Goal: Transaction & Acquisition: Purchase product/service

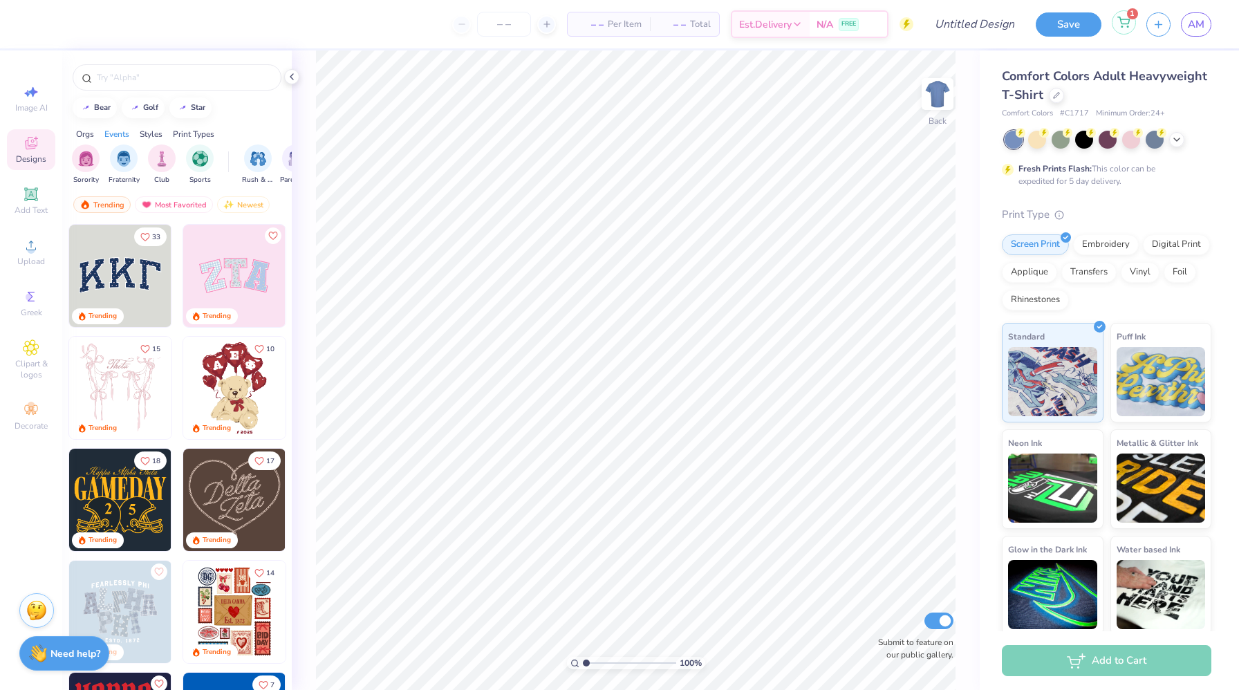
click at [1117, 21] on icon at bounding box center [1123, 22] width 12 height 11
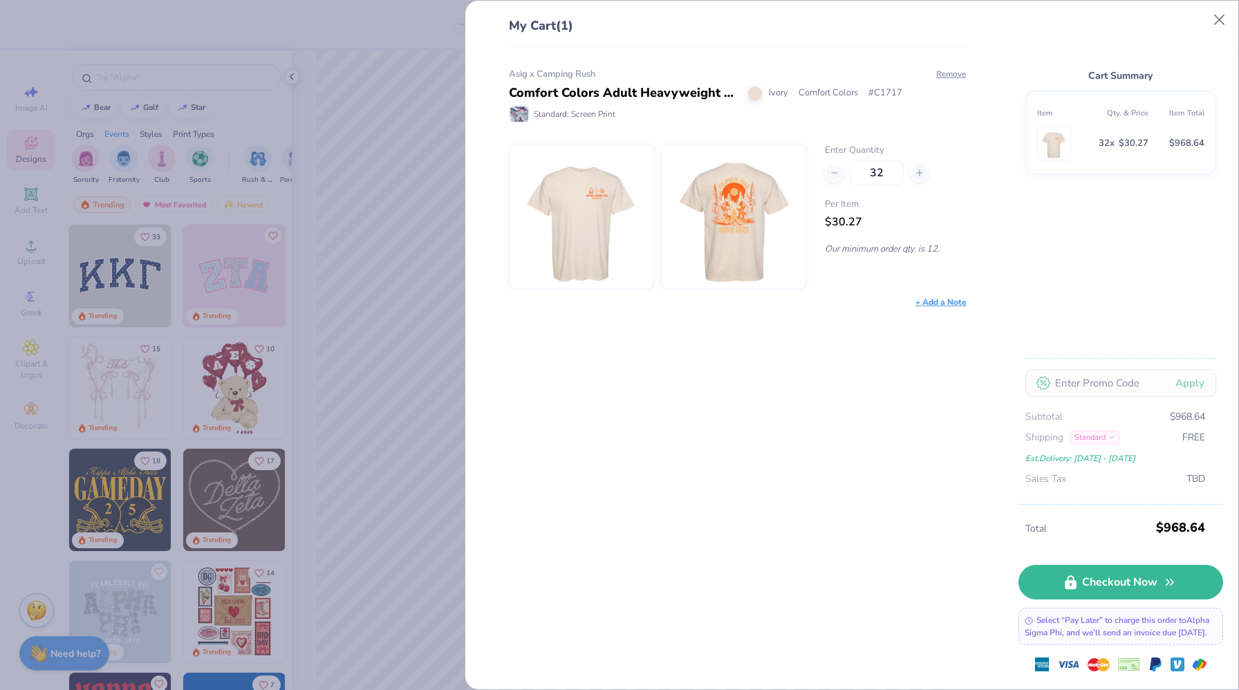
click at [934, 299] on div "+ Add a Note" at bounding box center [940, 302] width 51 height 12
click at [623, 230] on img at bounding box center [581, 216] width 119 height 144
click at [577, 86] on div "Comfort Colors Adult Heavyweight T-Shirt" at bounding box center [623, 93] width 229 height 19
click at [560, 74] on div "Asig x Camping Rush" at bounding box center [738, 75] width 458 height 14
click at [1088, 140] on td at bounding box center [1065, 143] width 56 height 39
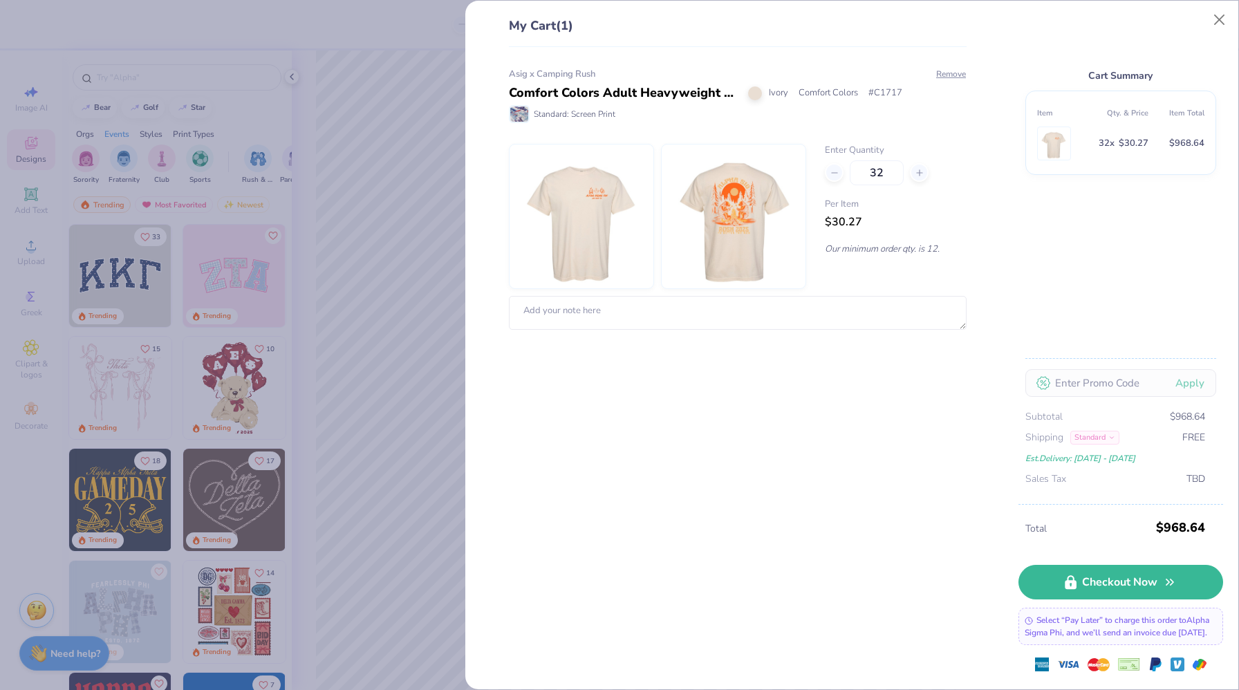
click at [1116, 152] on td "32 x $30.27" at bounding box center [1120, 143] width 56 height 39
click at [536, 81] on div "Asig x Camping Rush Comfort Colors Adult Heavyweight T-Shirt Ivory Comfort Colo…" at bounding box center [738, 96] width 458 height 56
click at [520, 107] on img at bounding box center [519, 113] width 18 height 15
click at [583, 124] on div "Asig x Camping Rush Comfort Colors Adult Heavyweight T-Shirt Ivory Comfort Colo…" at bounding box center [738, 199] width 458 height 263
click at [582, 211] on img at bounding box center [581, 216] width 119 height 144
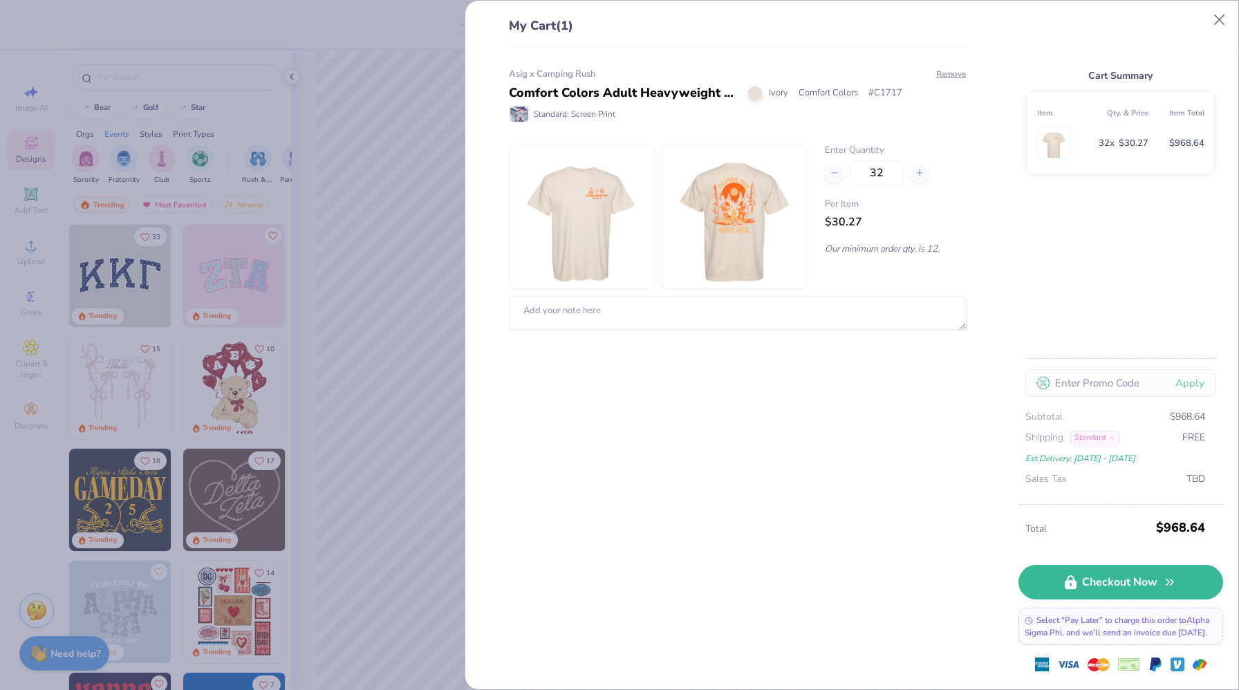
click at [704, 187] on img at bounding box center [733, 216] width 119 height 144
click at [811, 93] on span "Comfort Colors" at bounding box center [827, 93] width 59 height 14
click at [762, 95] on div "Ivory" at bounding box center [768, 93] width 40 height 14
click at [839, 227] on span "$30.27" at bounding box center [843, 221] width 37 height 15
click at [906, 247] on p "Our minimum order qty. is 12." at bounding box center [895, 249] width 141 height 12
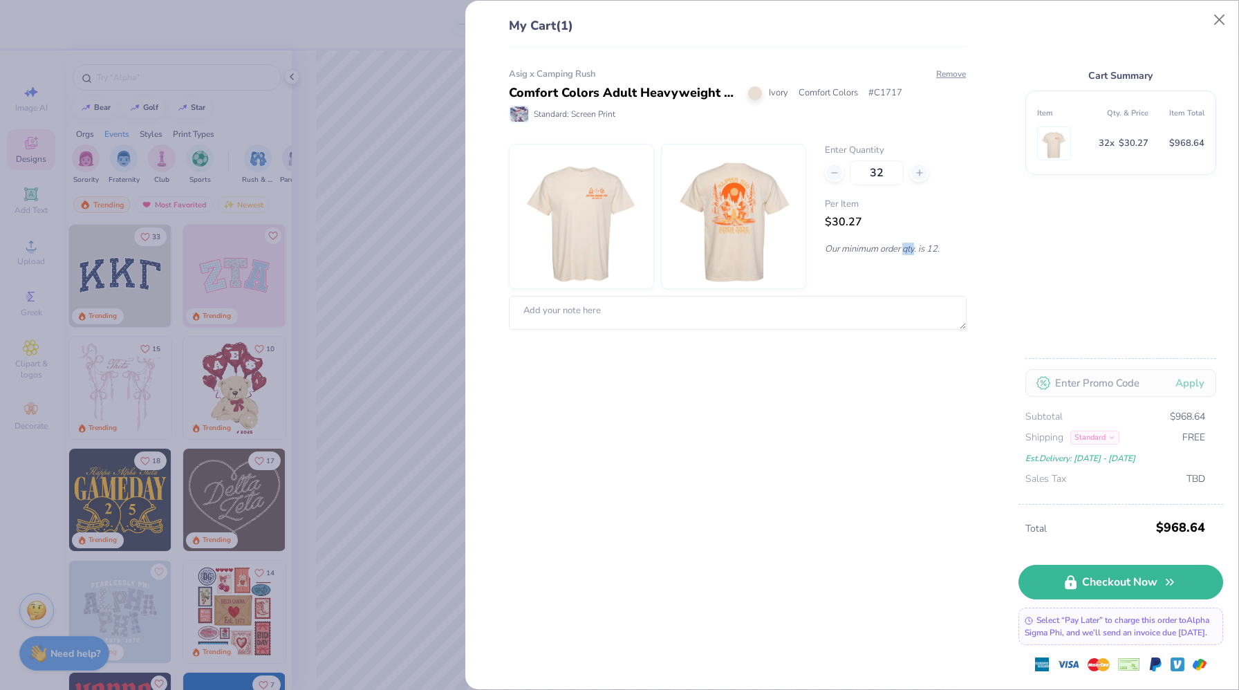
click at [906, 247] on p "Our minimum order qty. is 12." at bounding box center [895, 249] width 141 height 12
click at [905, 247] on p "Our minimum order qty. is 12." at bounding box center [895, 249] width 141 height 12
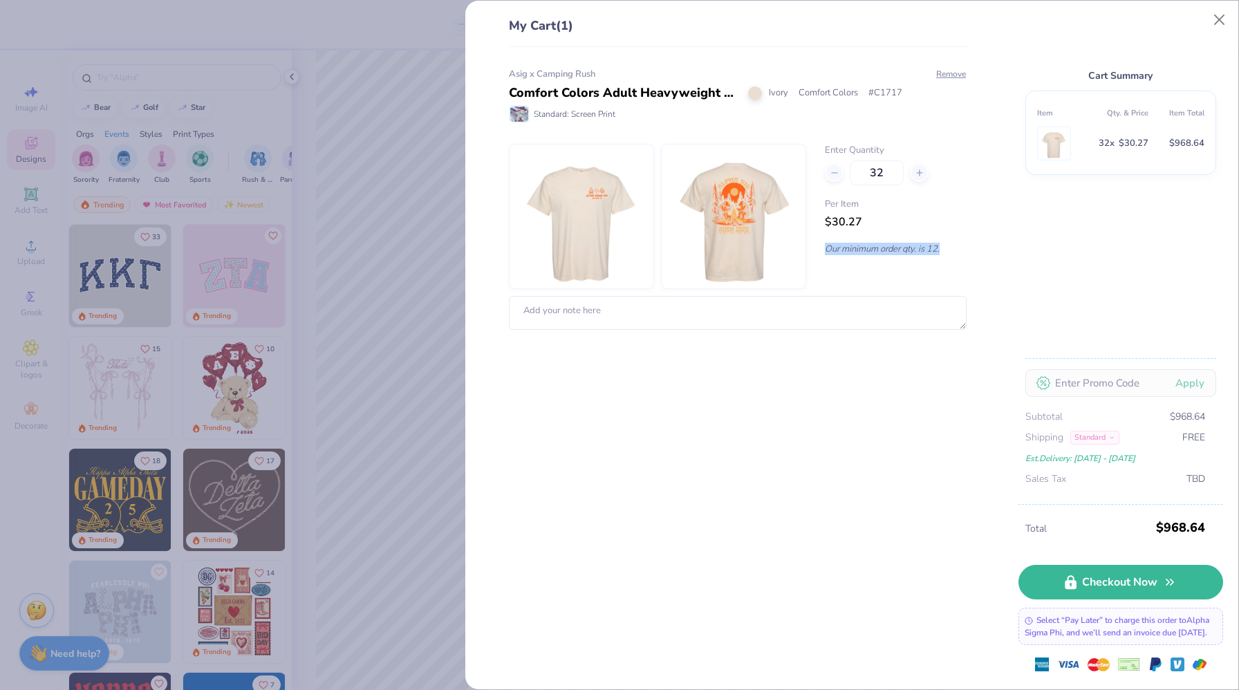
drag, startPoint x: 905, startPoint y: 247, endPoint x: 899, endPoint y: 240, distance: 9.3
click at [899, 240] on div "Enter Quantity 32 Per Item $30.27 Our minimum order qty. is 12." at bounding box center [895, 216] width 141 height 145
drag, startPoint x: 899, startPoint y: 240, endPoint x: 917, endPoint y: 255, distance: 23.5
click at [917, 255] on div "Enter Quantity 32 Per Item $30.27 Our minimum order qty. is 12." at bounding box center [895, 216] width 141 height 145
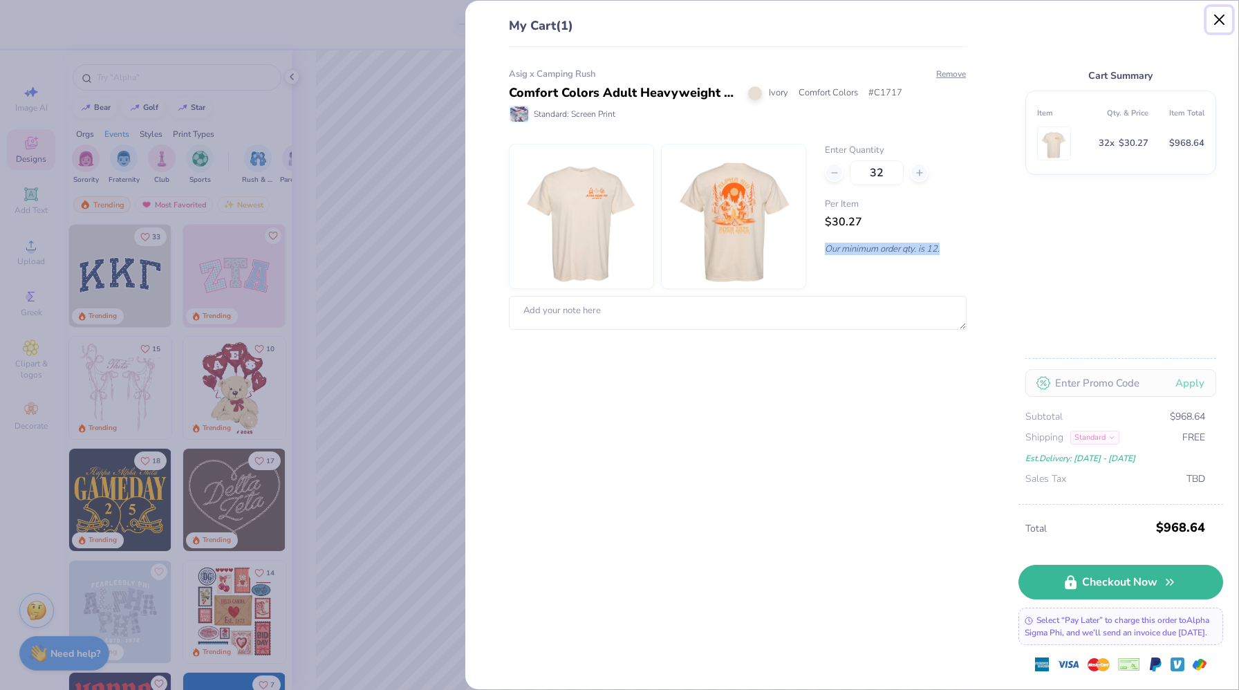
click at [1222, 13] on button "Close" at bounding box center [1219, 20] width 26 height 26
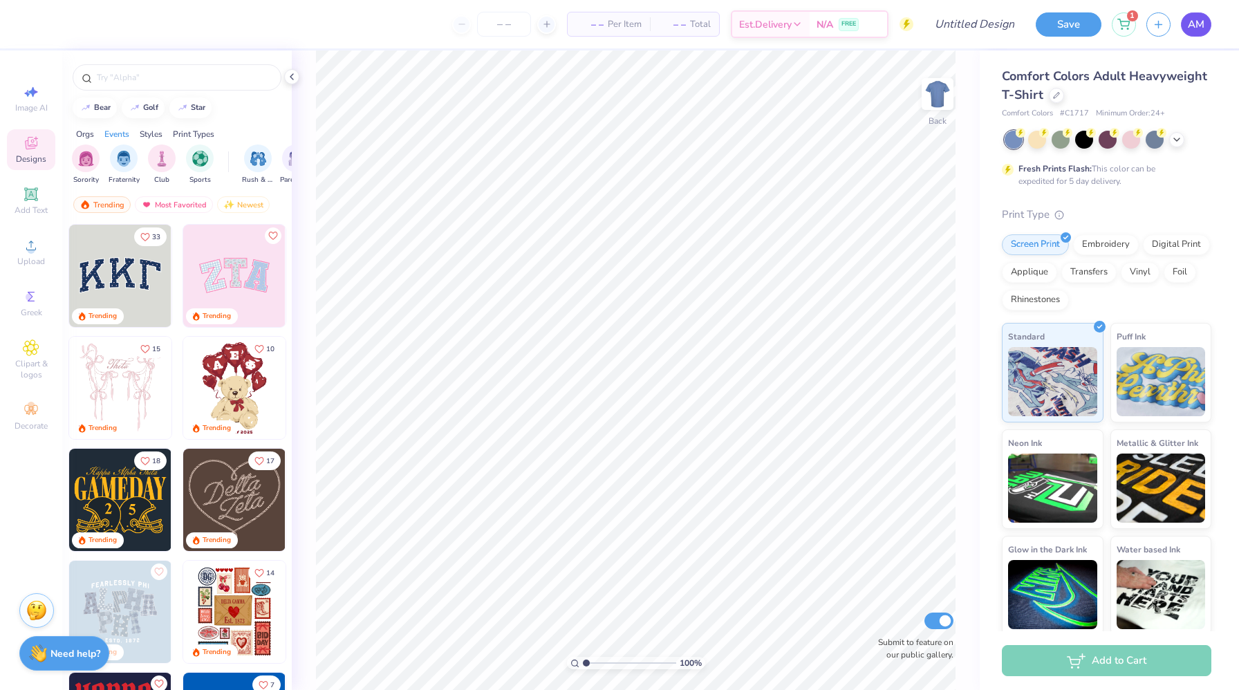
click at [1186, 30] on link "AM" at bounding box center [1195, 24] width 30 height 24
click at [126, 68] on div at bounding box center [177, 77] width 209 height 26
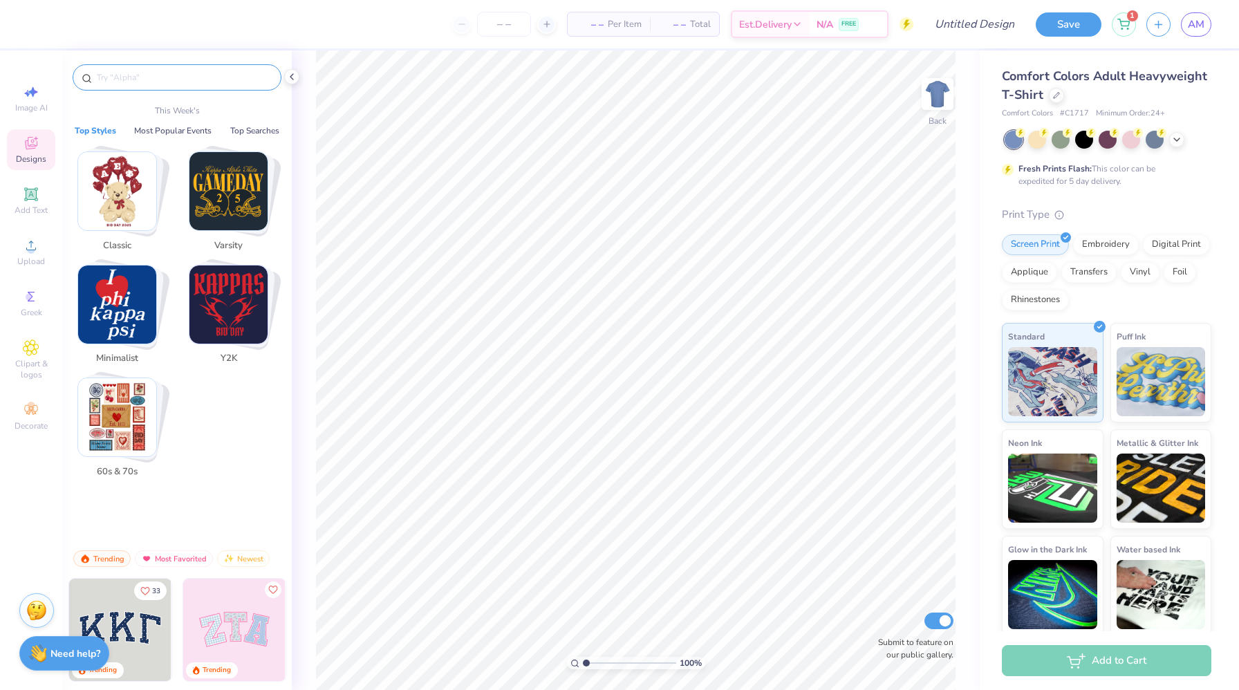
click at [128, 73] on input "text" at bounding box center [183, 77] width 177 height 14
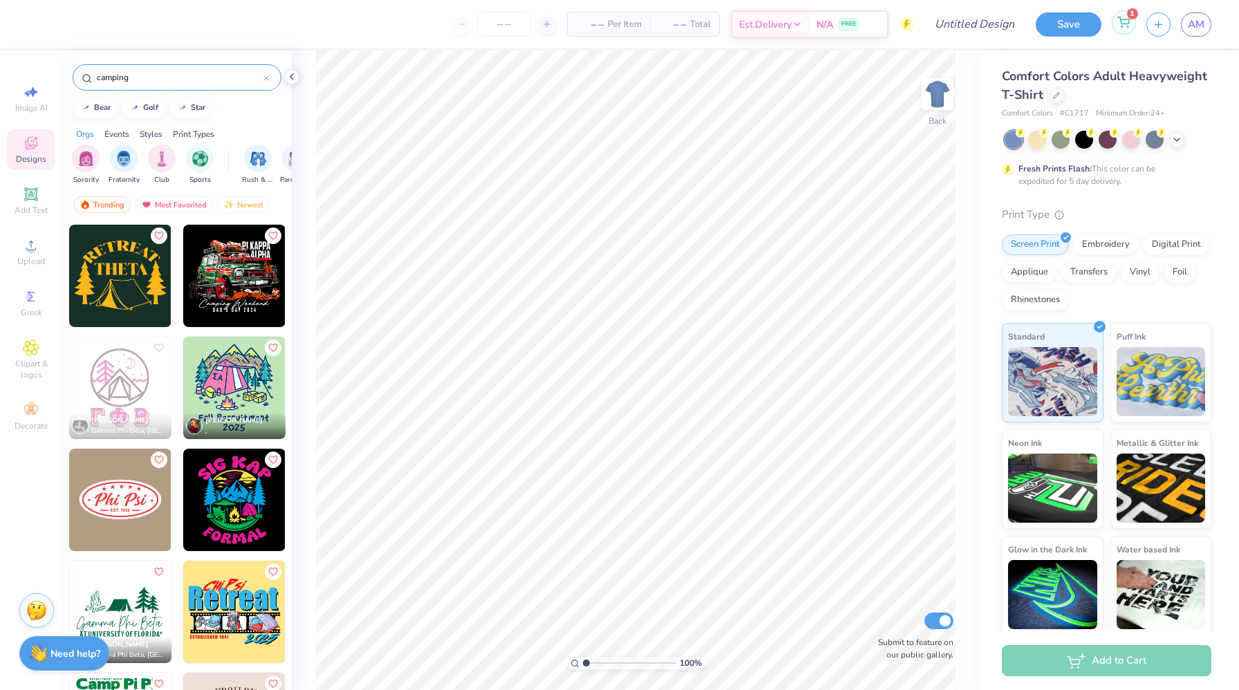
click at [1122, 23] on icon at bounding box center [1123, 22] width 12 height 11
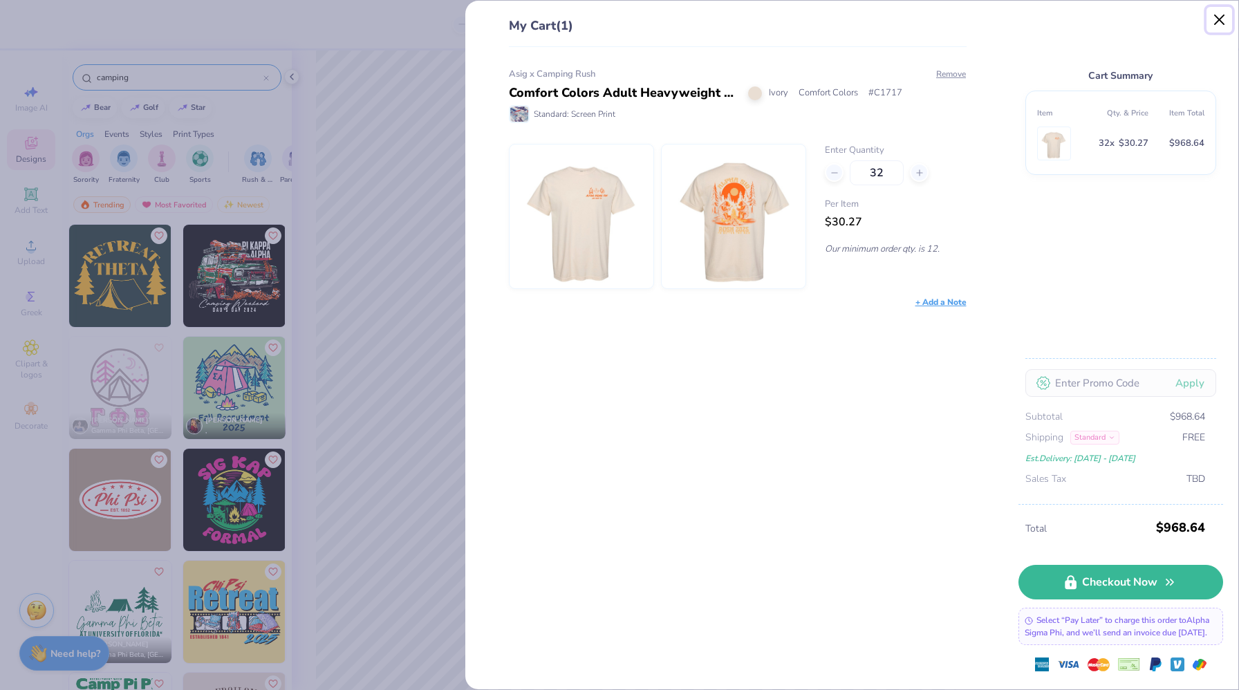
click at [1222, 25] on button "Close" at bounding box center [1219, 20] width 26 height 26
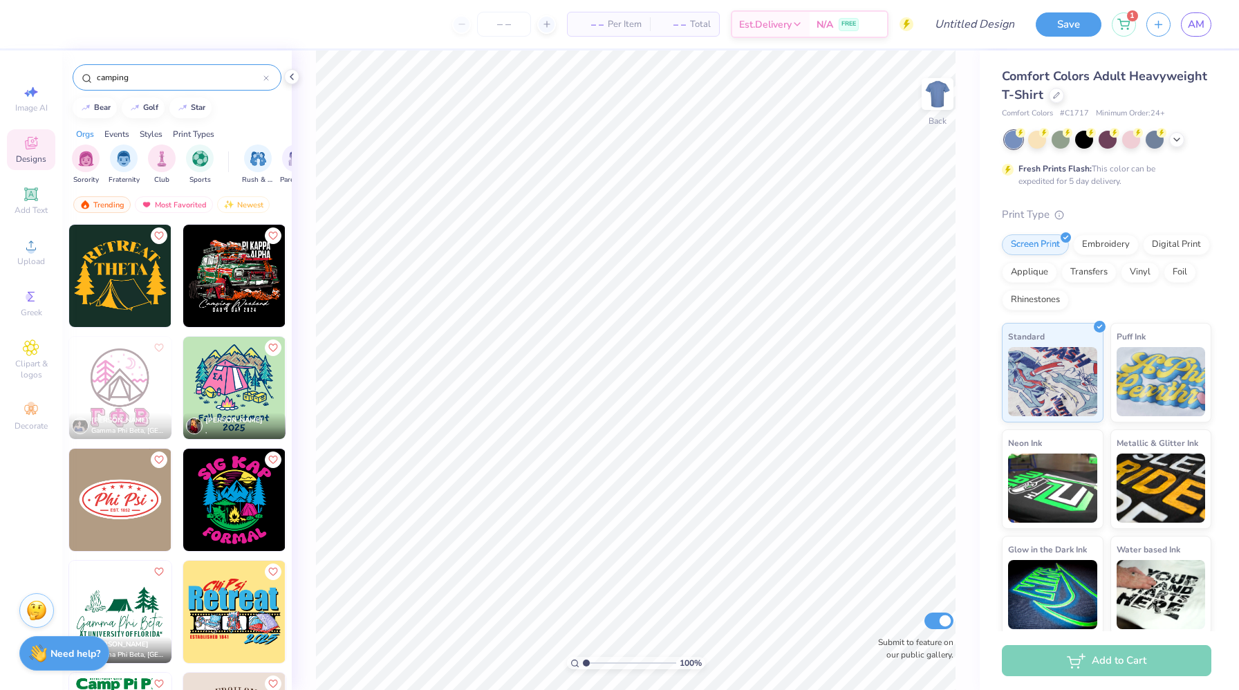
click at [176, 82] on input "camping" at bounding box center [179, 77] width 168 height 14
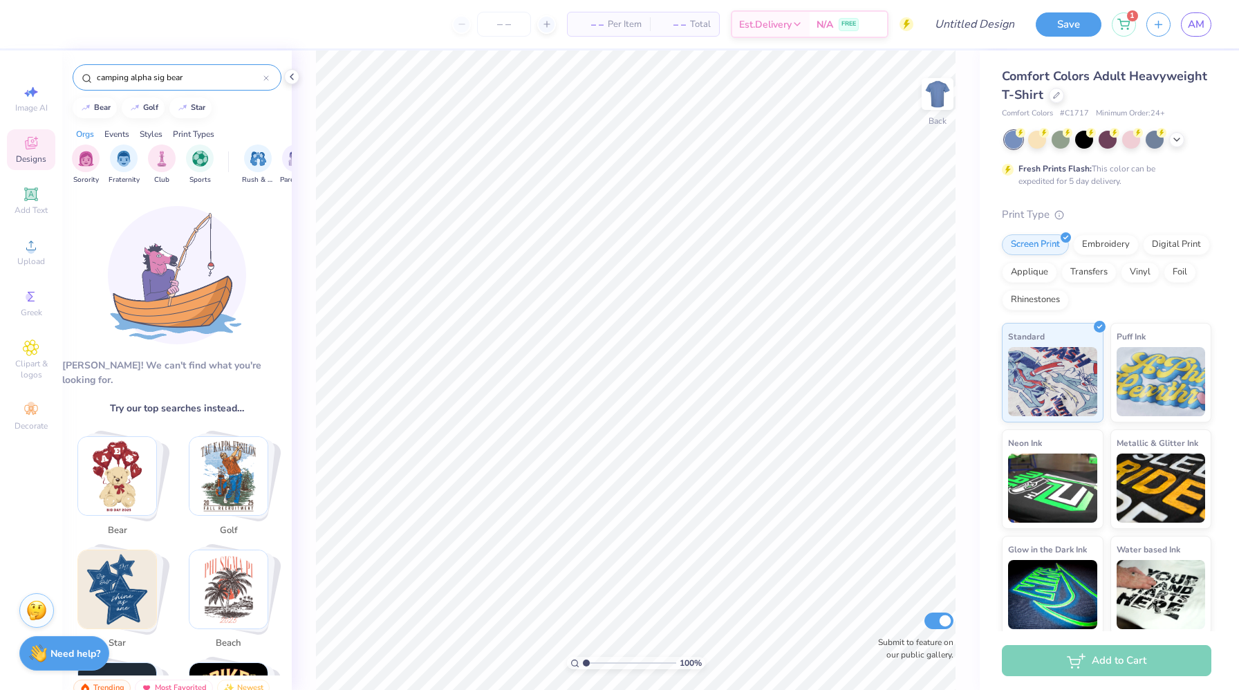
click at [176, 80] on input "camping alpha sig bear" at bounding box center [179, 77] width 168 height 14
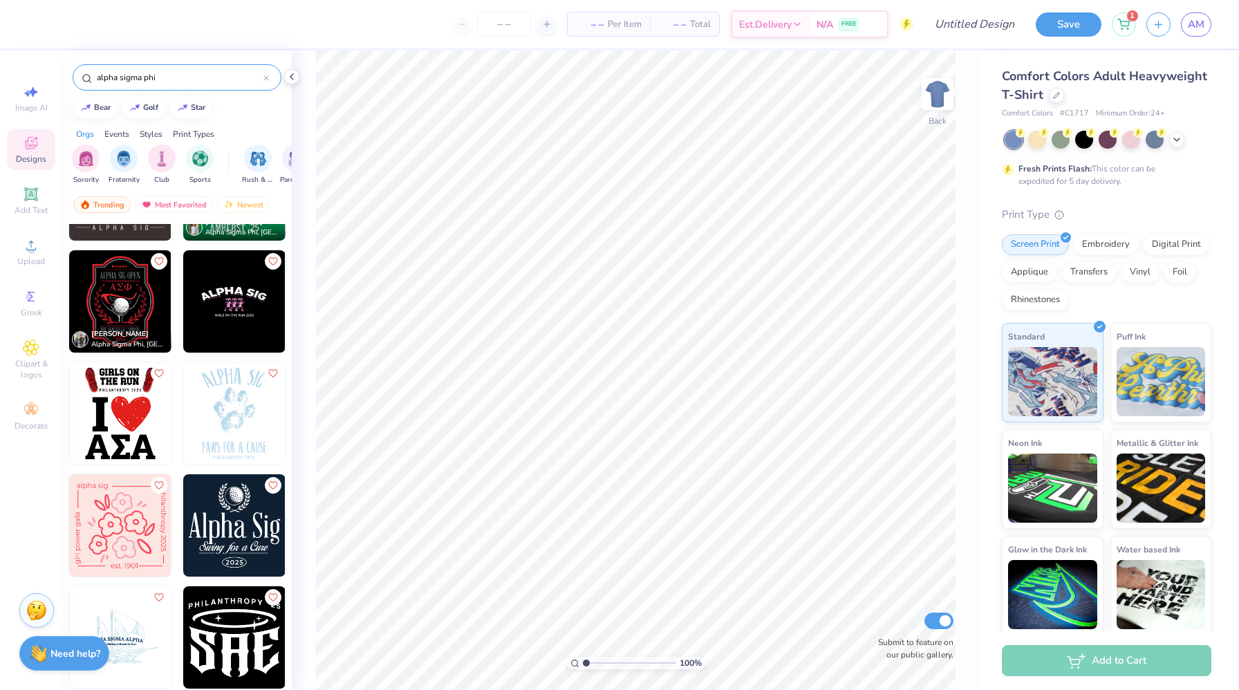
scroll to position [1722, 0]
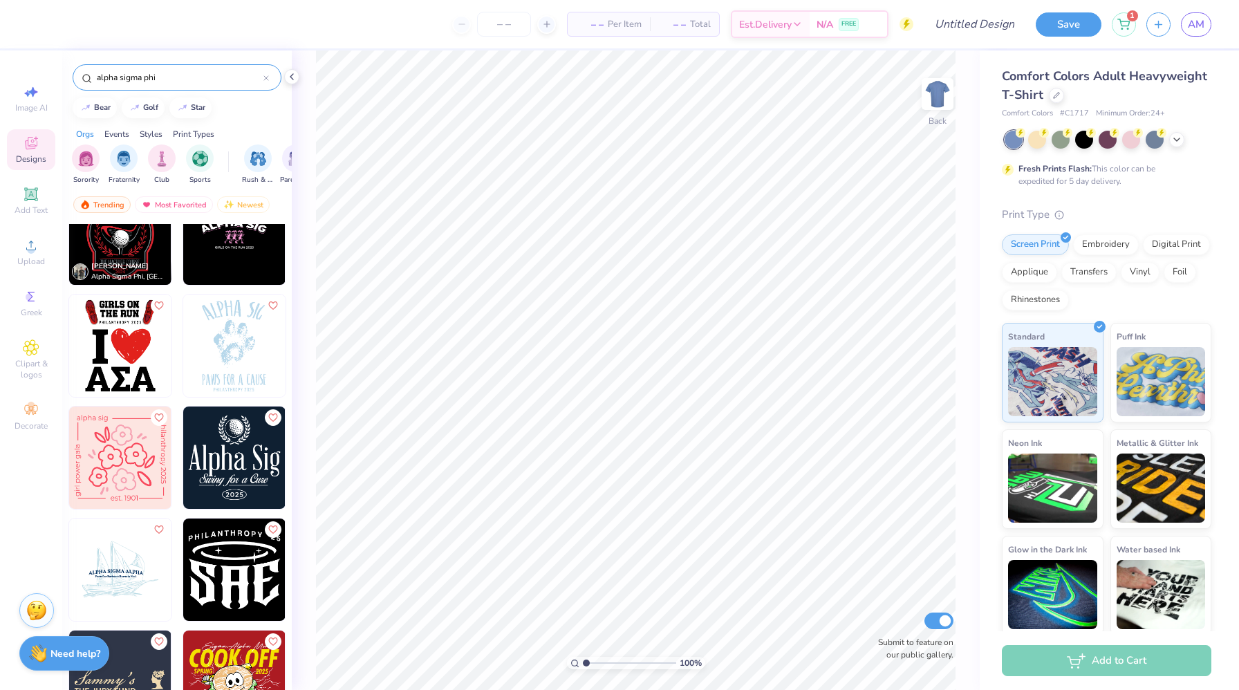
click at [145, 77] on input "alpha sigma phi" at bounding box center [179, 77] width 168 height 14
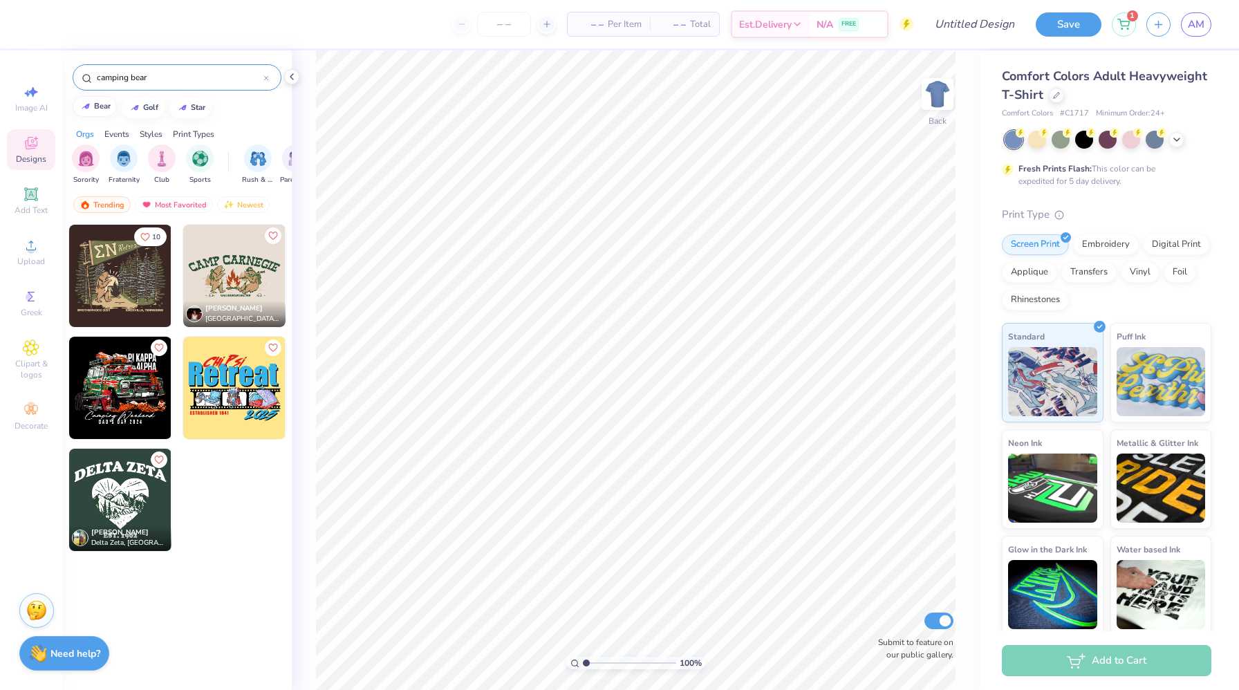
click at [104, 110] on div "bear" at bounding box center [102, 106] width 17 height 8
type input "bear"
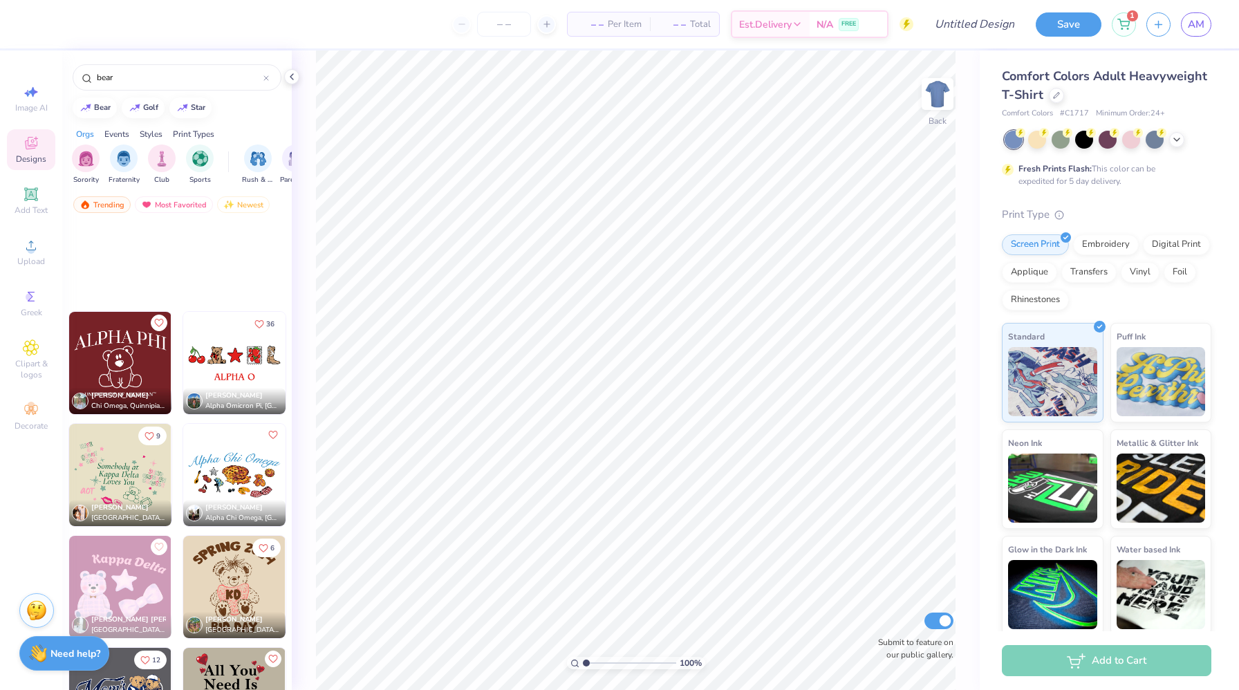
scroll to position [4921, 0]
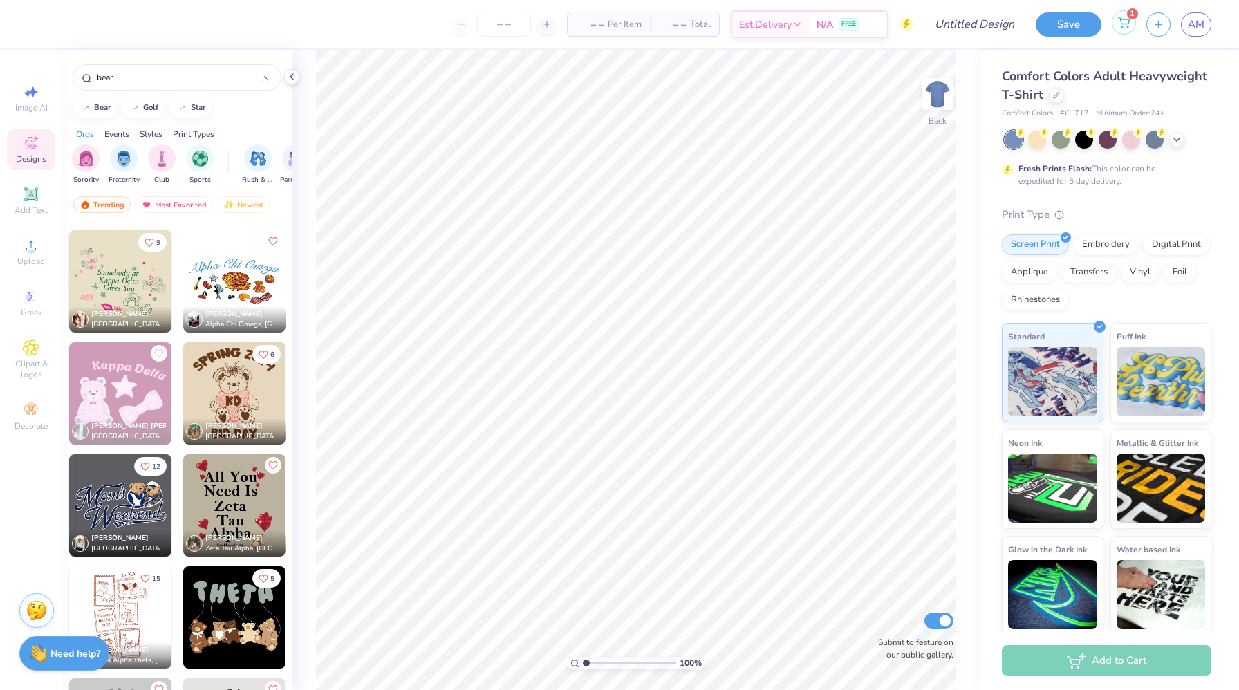
click at [1135, 17] on span "1" at bounding box center [1132, 13] width 11 height 11
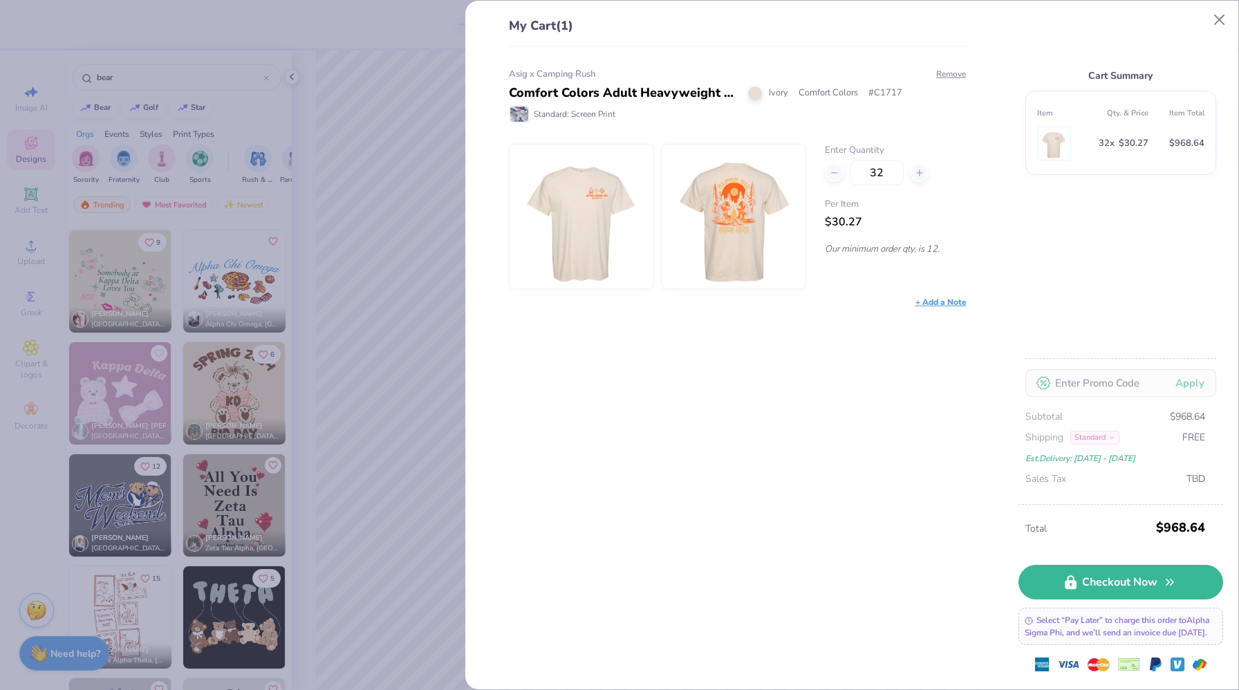
click at [1208, 32] on div "Cart Summary Item Qty. & Price Item Total 32 x $30.27 $968.64 Apply Subtotal $9…" at bounding box center [1120, 261] width 205 height 488
click at [1209, 23] on button "Close" at bounding box center [1219, 20] width 26 height 26
